Goal: Information Seeking & Learning: Find specific fact

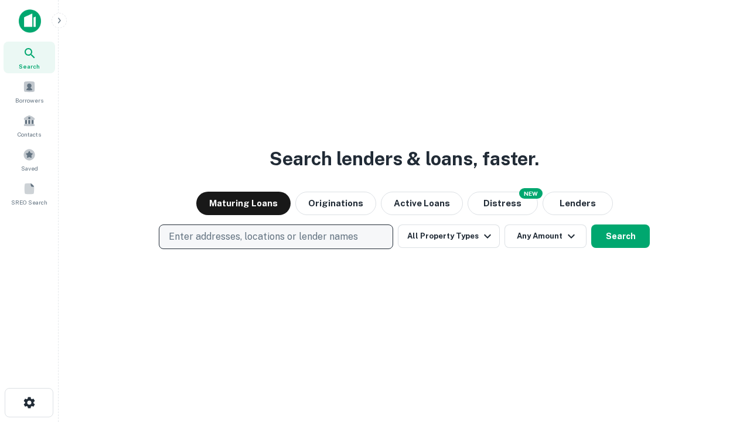
click at [276, 237] on p "Enter addresses, locations or lender names" at bounding box center [263, 237] width 189 height 14
type input "**********"
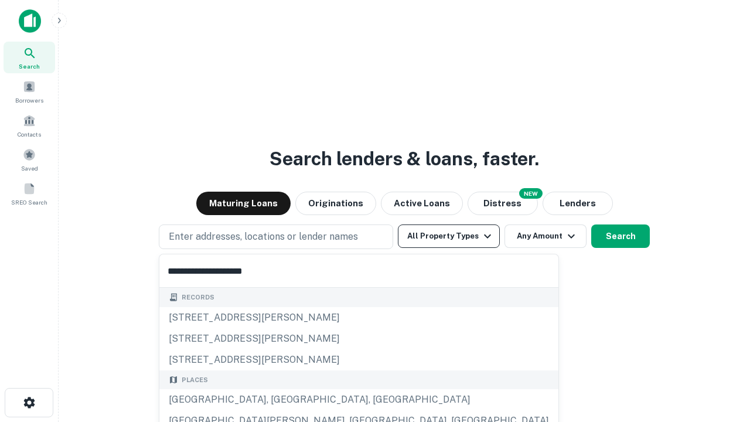
click at [280, 400] on div "[GEOGRAPHIC_DATA], [GEOGRAPHIC_DATA], [GEOGRAPHIC_DATA]" at bounding box center [358, 399] width 399 height 21
click at [449, 236] on button "All Property Types" at bounding box center [449, 236] width 102 height 23
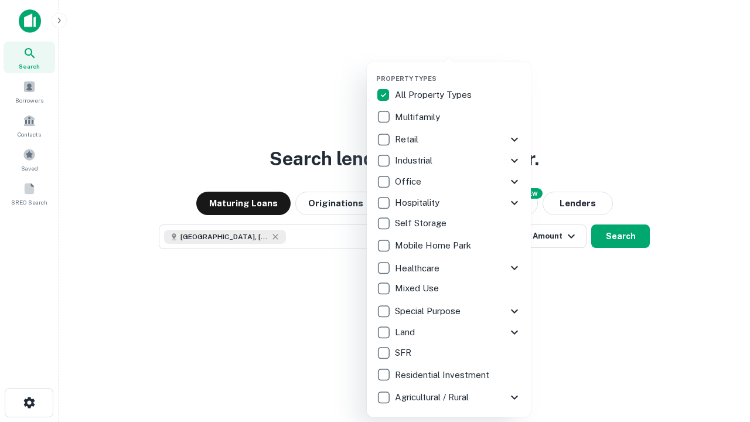
click at [458, 71] on button "button" at bounding box center [458, 71] width 164 height 1
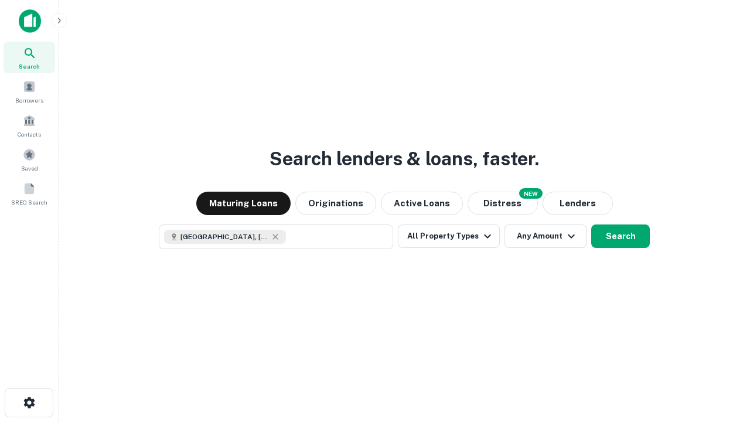
scroll to position [19, 0]
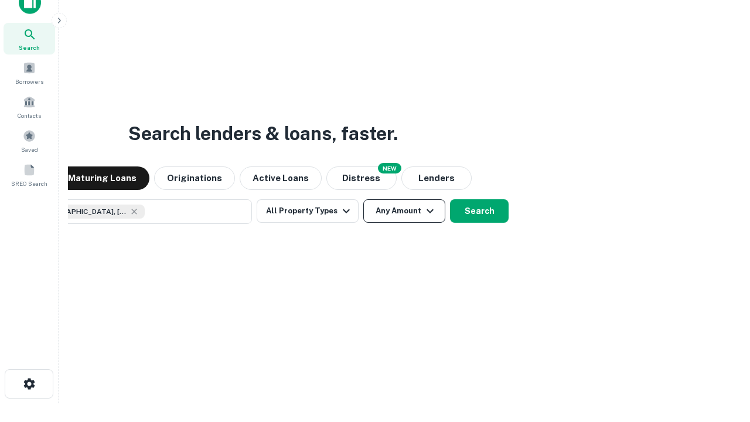
click at [363, 199] on button "Any Amount" at bounding box center [404, 210] width 82 height 23
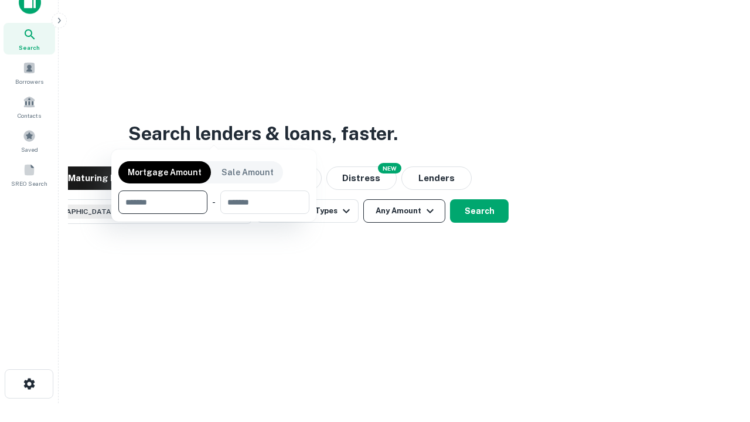
scroll to position [84, 332]
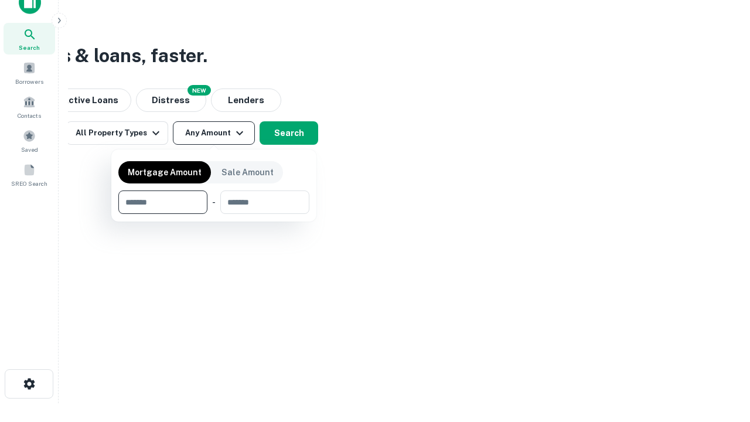
type input "*******"
click at [214, 214] on button "button" at bounding box center [213, 214] width 191 height 1
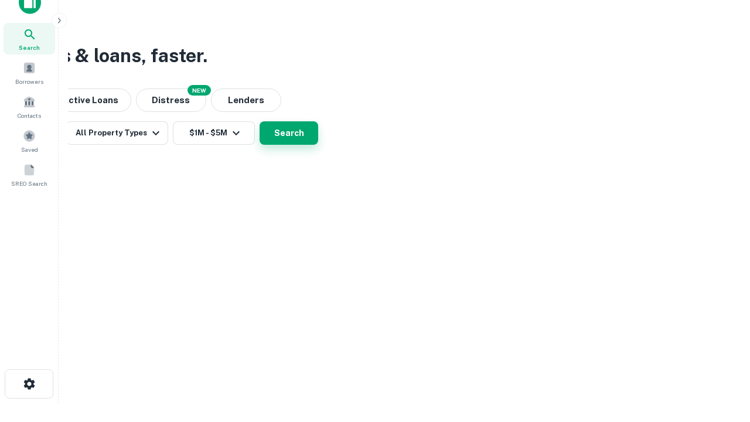
click at [318, 145] on button "Search" at bounding box center [289, 132] width 59 height 23
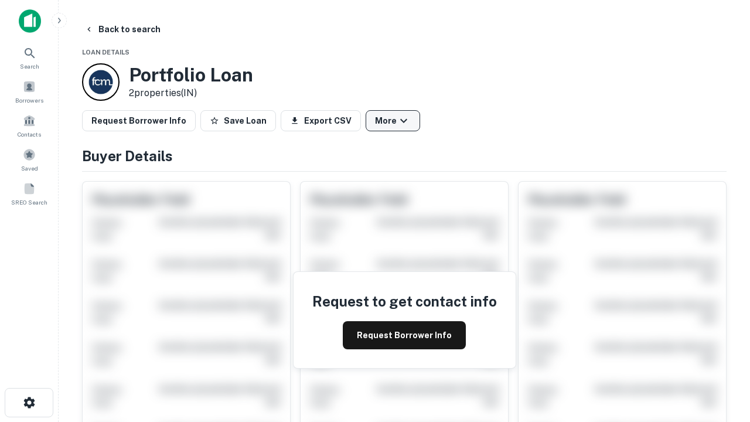
click at [393, 121] on button "More" at bounding box center [393, 120] width 55 height 21
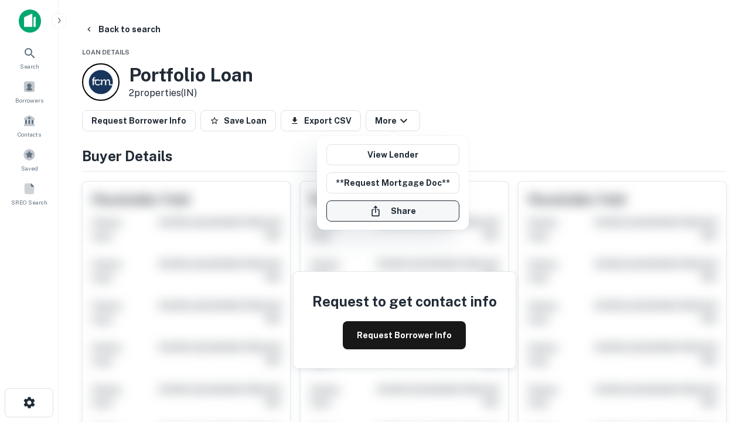
click at [393, 211] on button "Share" at bounding box center [393, 210] width 133 height 21
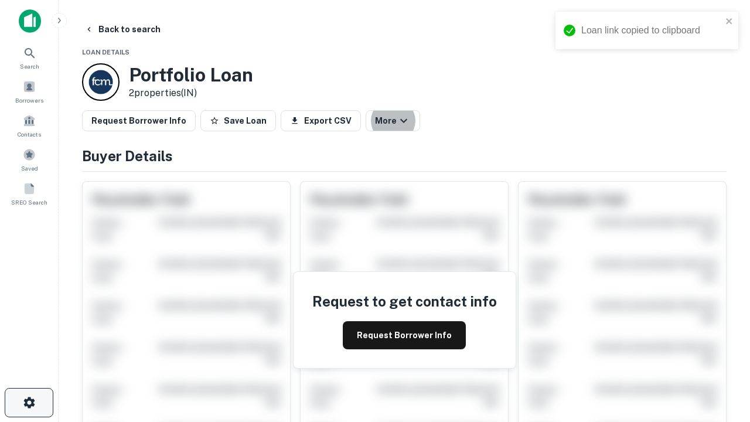
click at [29, 403] on icon "button" at bounding box center [29, 403] width 14 height 14
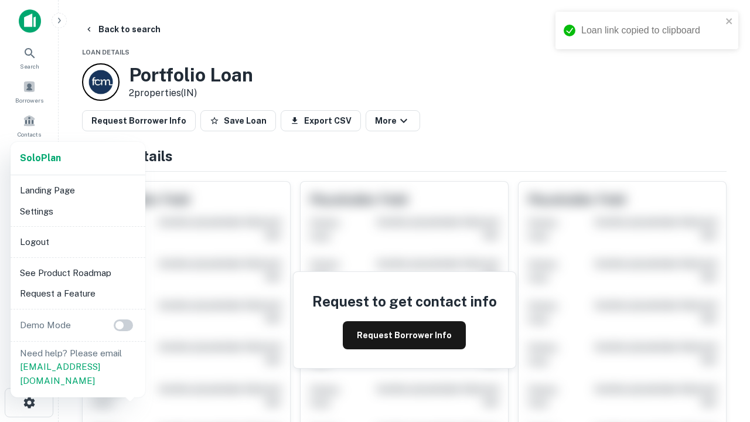
click at [77, 242] on li "Logout" at bounding box center [77, 242] width 125 height 21
